Goal: Check status: Check status

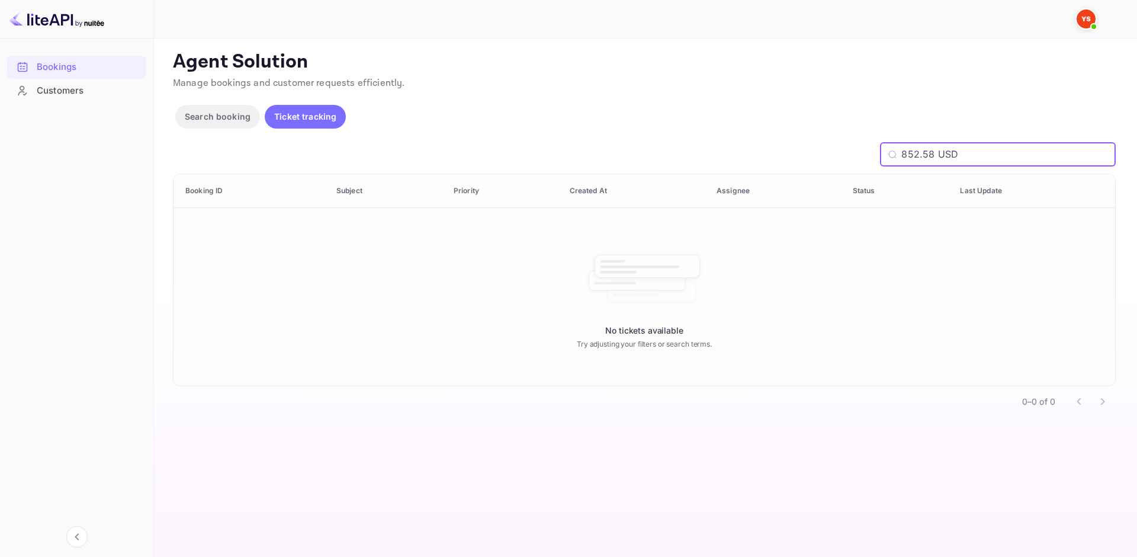
click at [86, 60] on div "Bookings" at bounding box center [89, 67] width 104 height 14
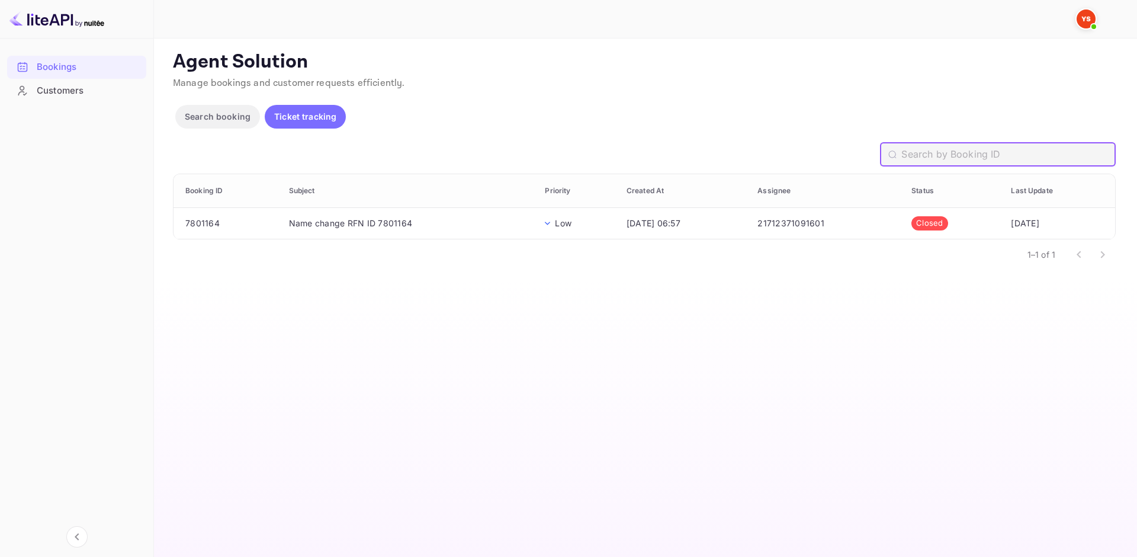
click at [958, 157] on input "text" at bounding box center [1008, 155] width 214 height 24
paste input "9746619"
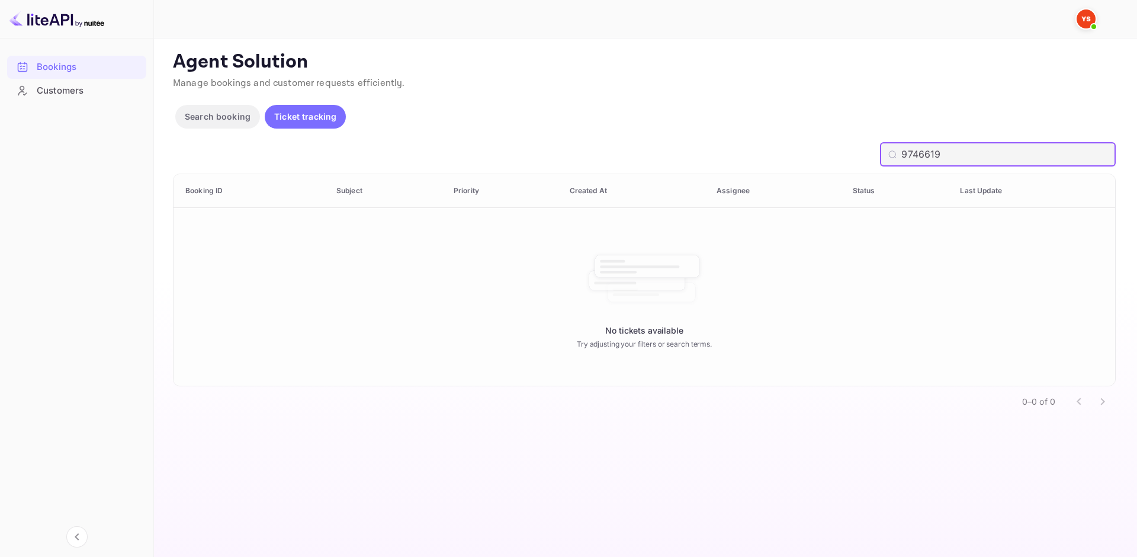
type input "9746619"
click at [223, 112] on p "Search booking" at bounding box center [218, 116] width 66 height 12
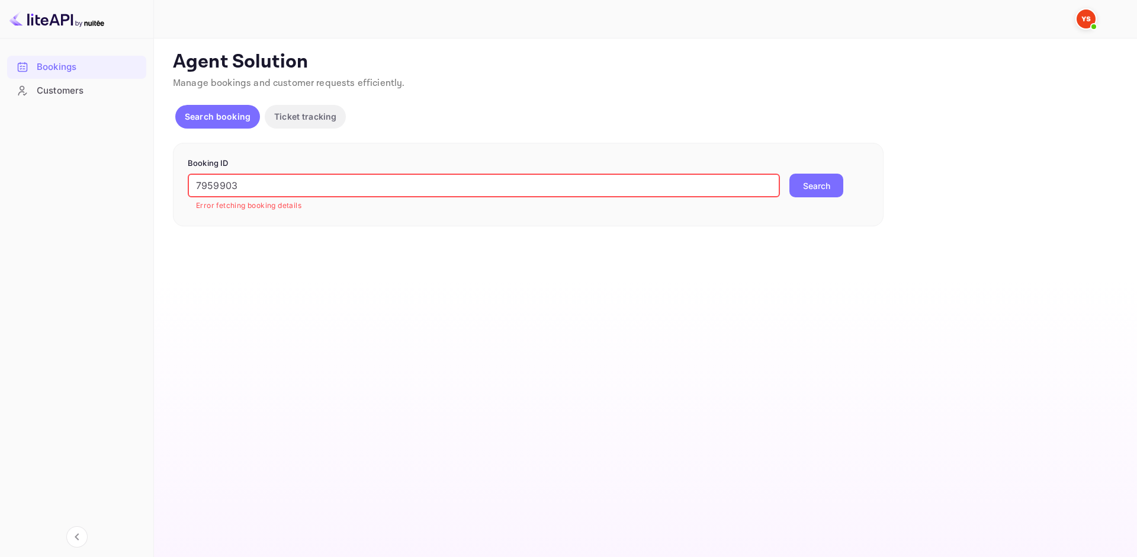
drag, startPoint x: 317, startPoint y: 182, endPoint x: 123, endPoint y: 185, distance: 194.2
click at [123, 185] on div "Bookings Customers Now you can check your travel website directly from the link…" at bounding box center [568, 278] width 1137 height 557
paste input "9746619"
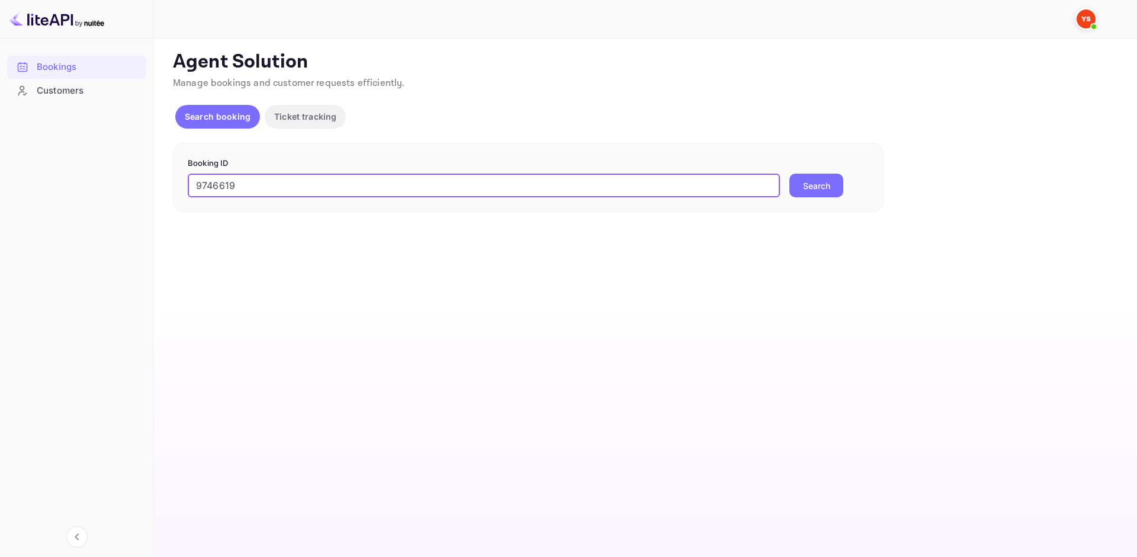
type input "9746619"
click at [832, 200] on div "Booking ID 9746619 ​ Search" at bounding box center [528, 178] width 710 height 70
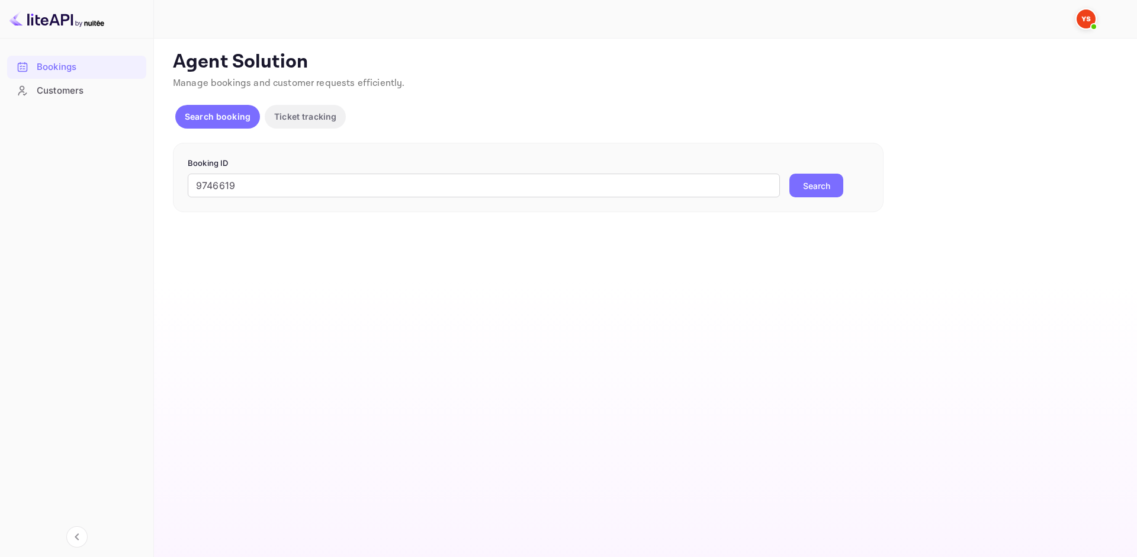
click at [829, 181] on button "Search" at bounding box center [816, 185] width 54 height 24
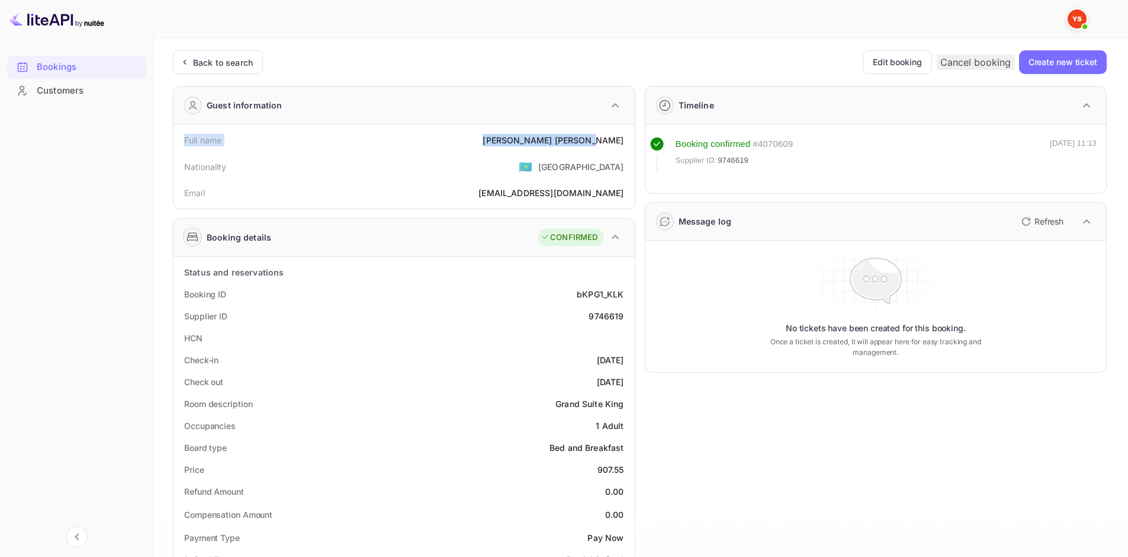
drag, startPoint x: 183, startPoint y: 140, endPoint x: 623, endPoint y: 139, distance: 440.5
click at [623, 139] on div "Full name [PERSON_NAME]" at bounding box center [404, 140] width 452 height 22
copy div "Full name [PERSON_NAME]"
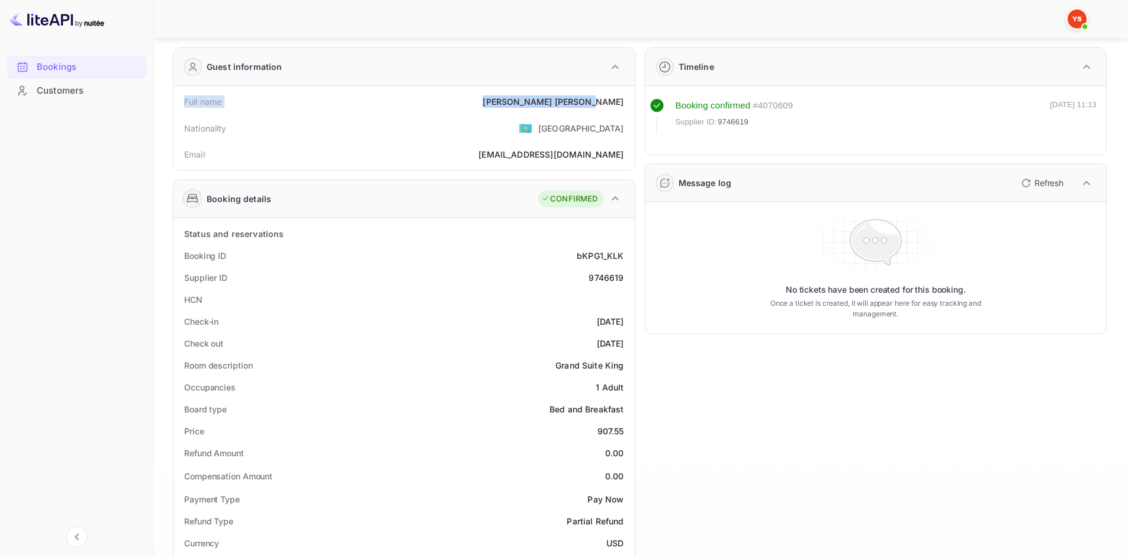
scroll to position [59, 0]
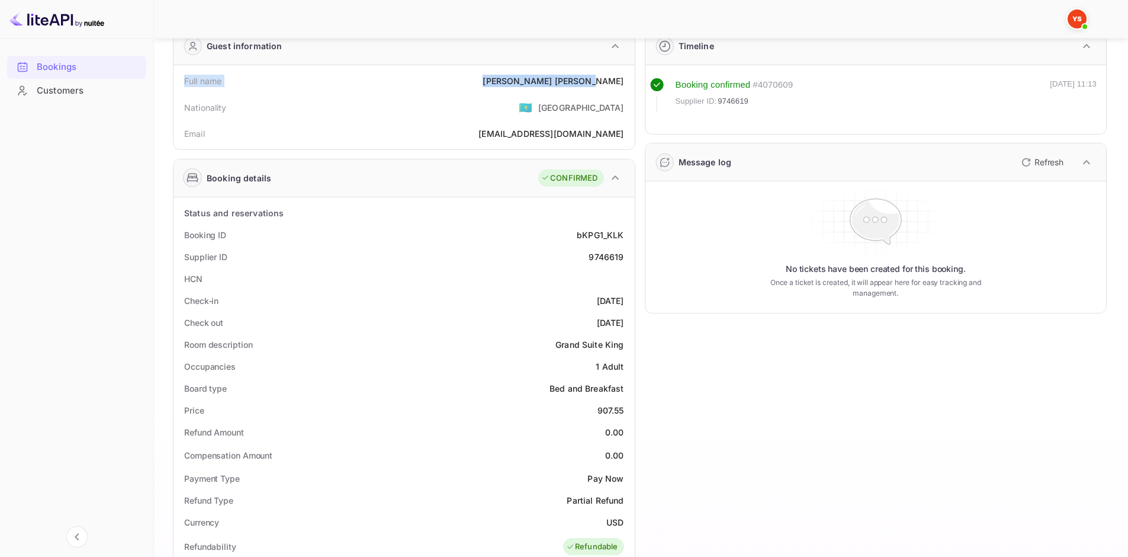
drag, startPoint x: 185, startPoint y: 230, endPoint x: 623, endPoint y: 321, distance: 446.9
click at [623, 321] on div "Status and reservations Booking ID bKPG1_KLK Supplier ID 9746619 HCN Check-in […" at bounding box center [404, 546] width 452 height 689
copy div "Booking ID bKPG1_KLK Supplier ID 9746619 HCN Check-in [DATE] Check out [DATE]"
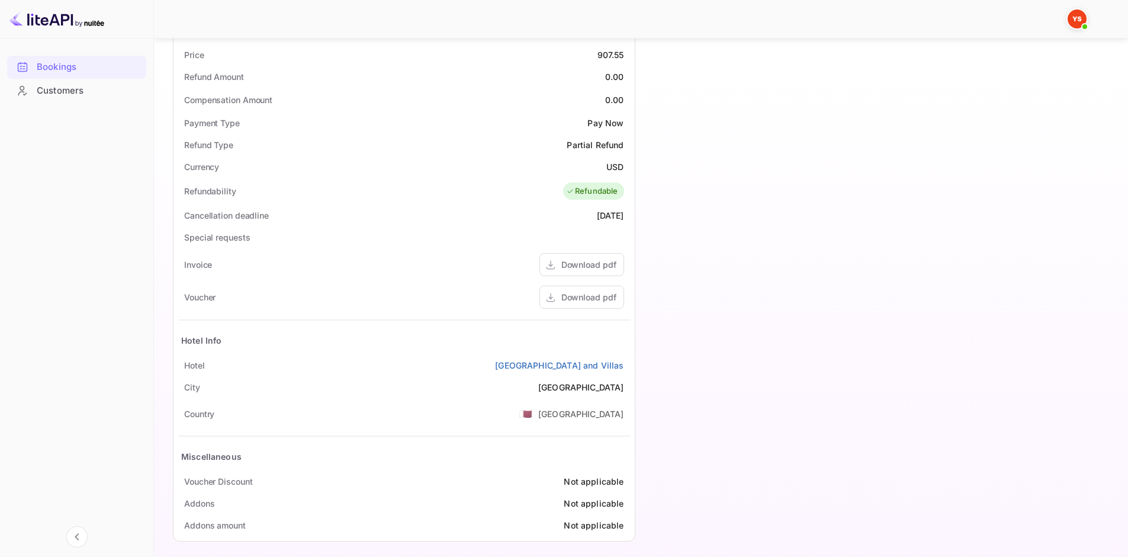
scroll to position [422, 0]
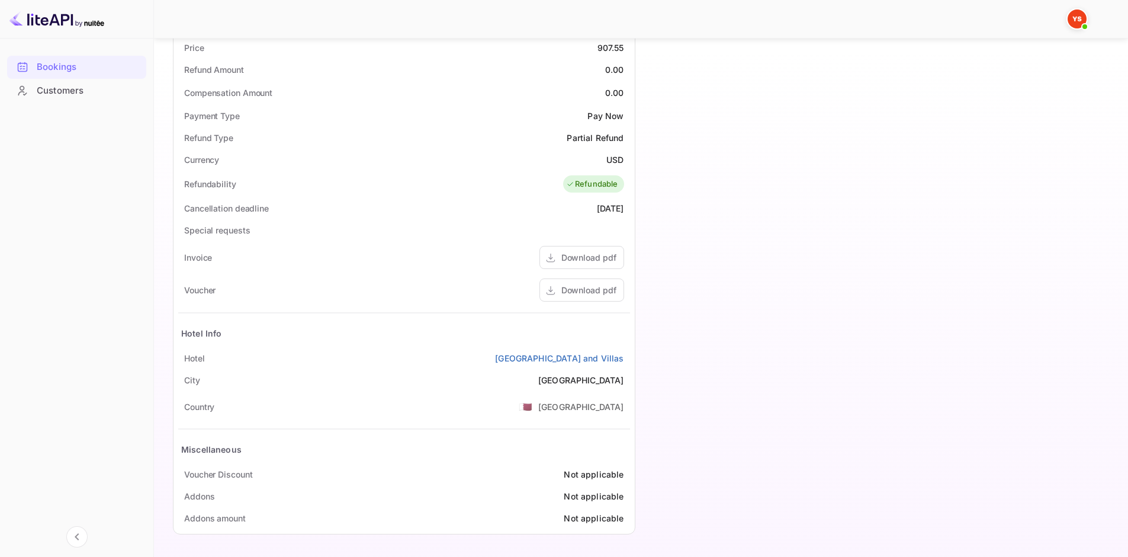
drag, startPoint x: 182, startPoint y: 359, endPoint x: 626, endPoint y: 359, distance: 444.6
click at [626, 359] on div "Hotel [GEOGRAPHIC_DATA] and [GEOGRAPHIC_DATA]" at bounding box center [404, 358] width 452 height 22
copy div "Hotel [GEOGRAPHIC_DATA] and [GEOGRAPHIC_DATA]"
